Goal: Task Accomplishment & Management: Manage account settings

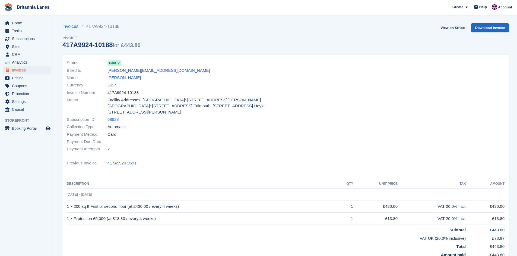
click at [25, 19] on div "Home Tasks Subscriptions Subscriptions Subscriptions Contracts Price increases …" at bounding box center [27, 65] width 54 height 97
click at [24, 19] on span "Home" at bounding box center [28, 23] width 33 height 8
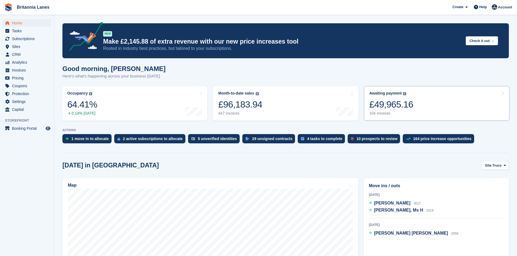
click at [420, 114] on link "Awaiting payment The total outstanding balance on all open invoices. £49,965.16…" at bounding box center [436, 103] width 145 height 34
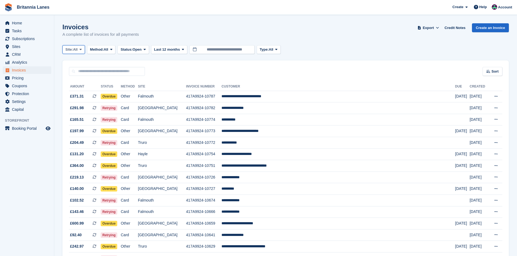
click at [70, 47] on span "Site:" at bounding box center [69, 49] width 8 height 5
click at [82, 85] on link "Falmouth" at bounding box center [89, 82] width 49 height 10
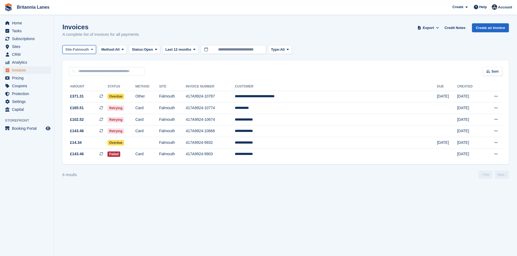
click at [85, 51] on span "Falmouth" at bounding box center [81, 49] width 16 height 5
click at [78, 75] on link "Truro" at bounding box center [89, 72] width 49 height 10
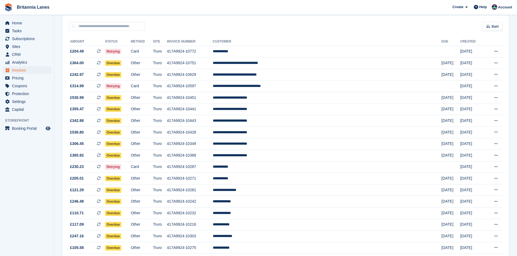
scroll to position [18, 0]
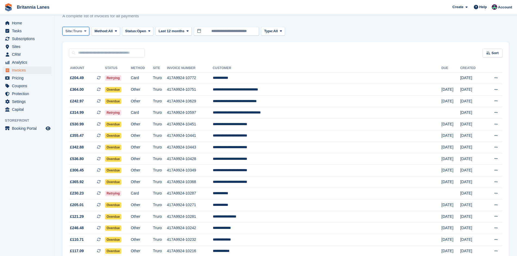
click at [73, 30] on span "Site:" at bounding box center [69, 30] width 8 height 5
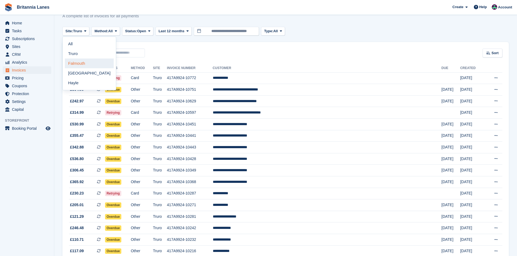
click at [84, 59] on link "Falmouth" at bounding box center [89, 64] width 49 height 10
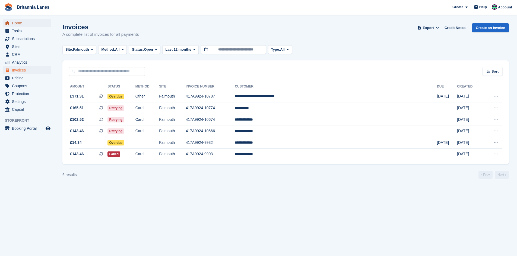
drag, startPoint x: 22, startPoint y: 23, endPoint x: 27, endPoint y: 23, distance: 4.4
click at [22, 23] on span "Home" at bounding box center [28, 23] width 33 height 8
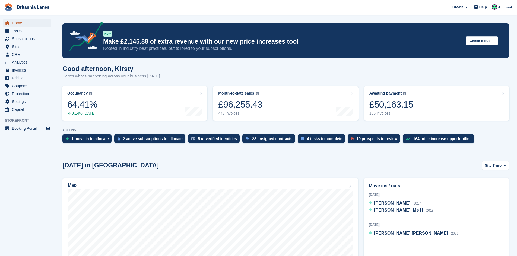
drag, startPoint x: 25, startPoint y: 21, endPoint x: 61, endPoint y: 18, distance: 35.9
click at [25, 21] on span "Home" at bounding box center [28, 23] width 33 height 8
click at [25, 24] on span "Home" at bounding box center [28, 23] width 33 height 8
drag, startPoint x: 500, startPoint y: 164, endPoint x: 493, endPoint y: 172, distance: 10.6
click at [500, 164] on span "Truro" at bounding box center [496, 165] width 9 height 5
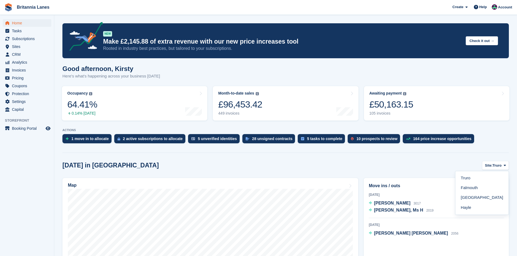
drag, startPoint x: 483, startPoint y: 185, endPoint x: 396, endPoint y: 193, distance: 86.8
click at [482, 185] on link "Falmouth" at bounding box center [481, 188] width 49 height 10
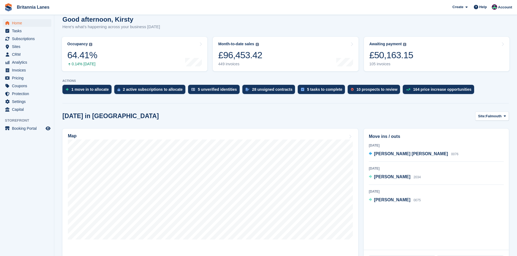
scroll to position [108, 0]
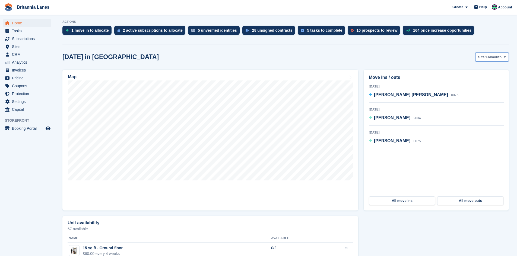
click at [495, 58] on span "Falmouth" at bounding box center [493, 57] width 16 height 5
click at [467, 98] on link "Hayle" at bounding box center [481, 99] width 49 height 10
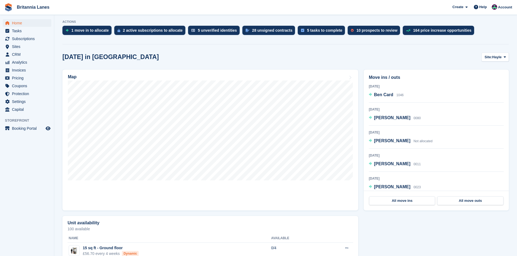
click at [30, 19] on div "Home Tasks Subscriptions Subscriptions Subscriptions Contracts Price increases …" at bounding box center [27, 65] width 54 height 97
click at [16, 20] on span "Home" at bounding box center [28, 23] width 33 height 8
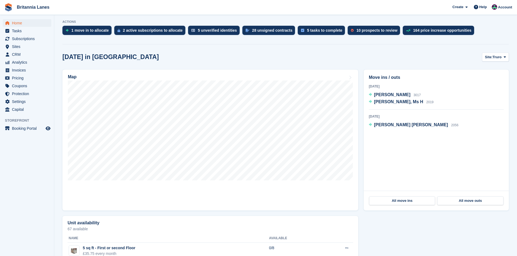
scroll to position [0, 0]
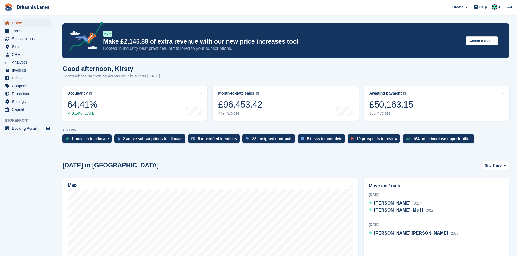
click at [24, 23] on span "Home" at bounding box center [28, 23] width 33 height 8
click at [15, 23] on span "Home" at bounding box center [28, 23] width 33 height 8
click at [21, 23] on span "Home" at bounding box center [28, 23] width 33 height 8
click at [17, 22] on span "Home" at bounding box center [28, 23] width 33 height 8
